Goal: Check status: Check status

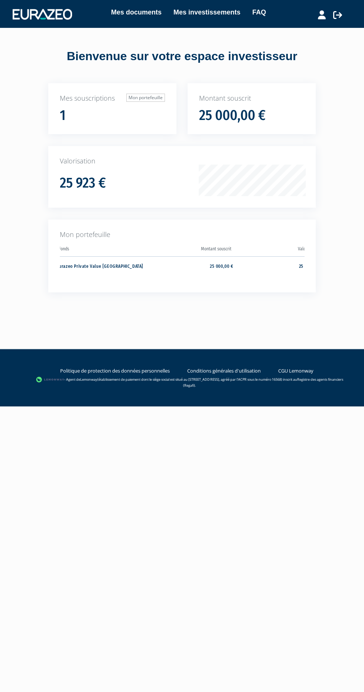
scroll to position [0, 108]
click at [292, 266] on td "25 922,90 €" at bounding box center [260, 268] width 88 height 25
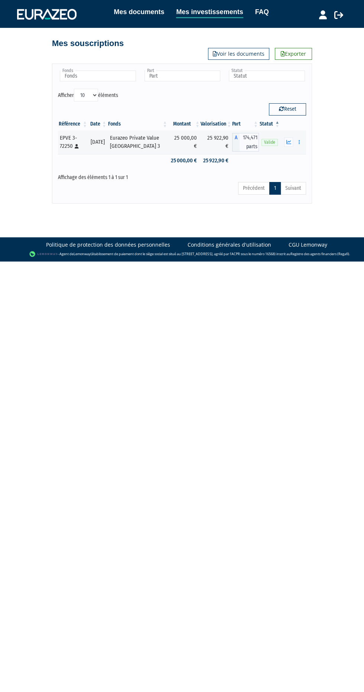
click at [289, 141] on icon "button" at bounding box center [288, 142] width 5 height 5
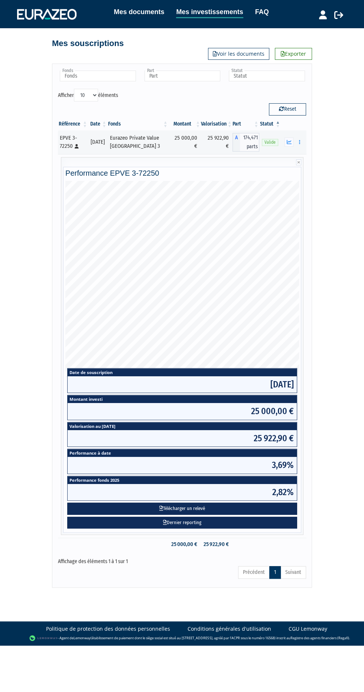
click at [303, 141] on button "button" at bounding box center [299, 141] width 9 height 9
click at [347, 142] on div "Mes documents Mes investissements FAQ Déconnexion Mes documents Mes investissem…" at bounding box center [182, 295] width 364 height 591
